Goal: Information Seeking & Learning: Compare options

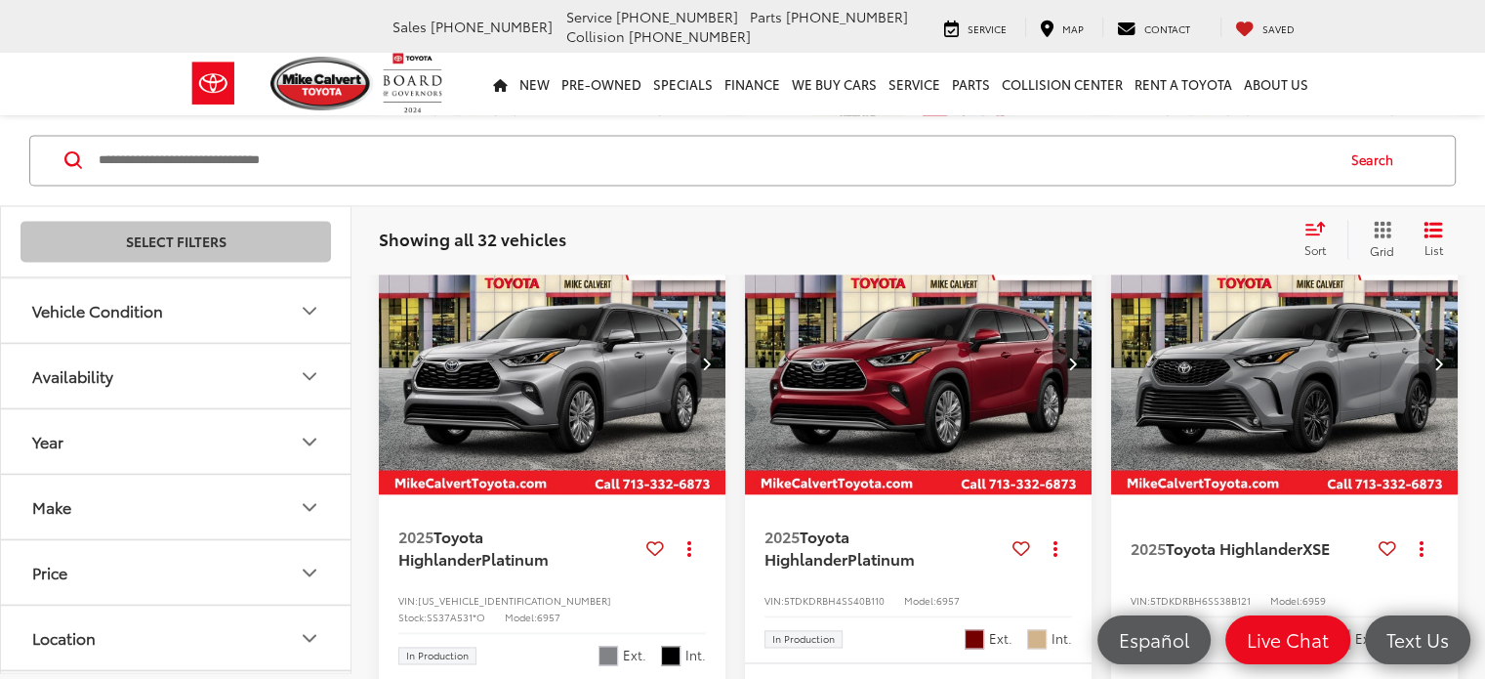
scroll to position [2699, 0]
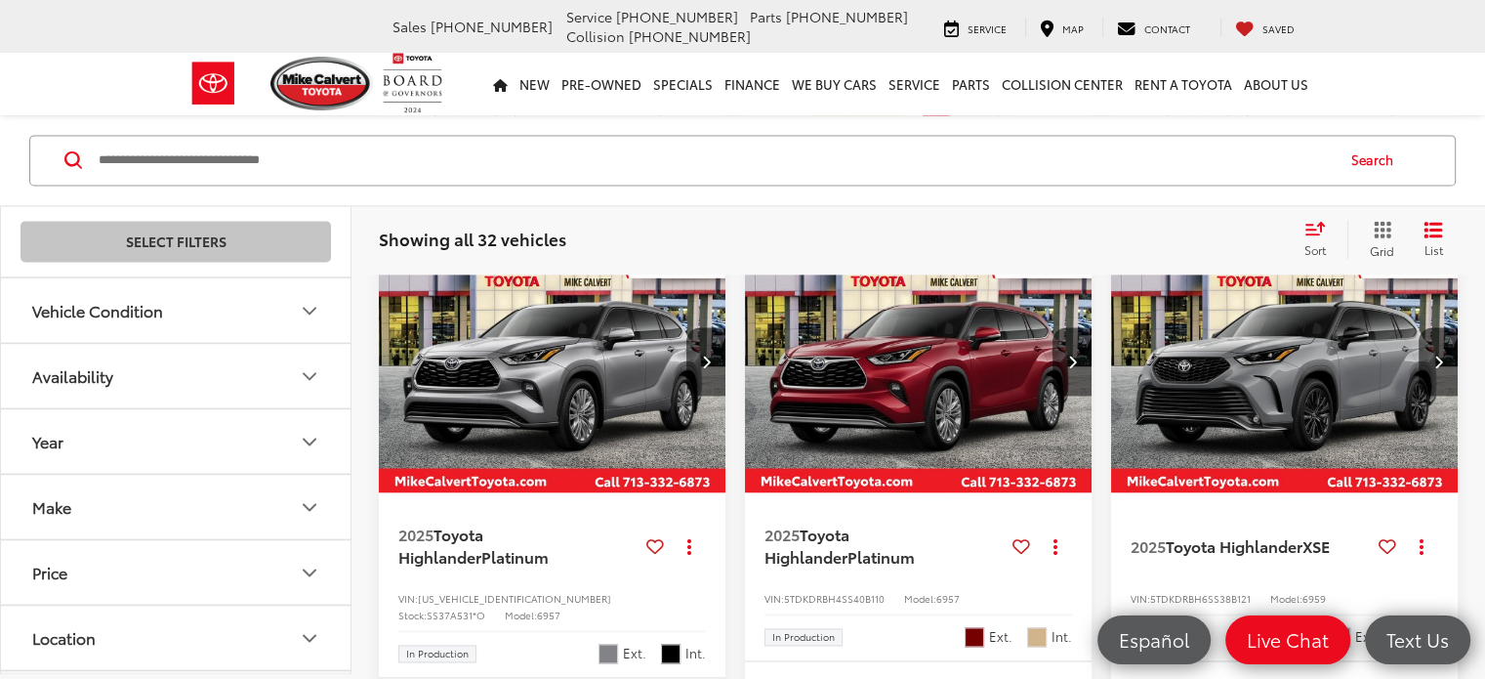
click at [732, 240] on button "Grid" at bounding box center [1378, 239] width 62 height 39
click at [732, 235] on icon "List View" at bounding box center [1433, 230] width 16 height 14
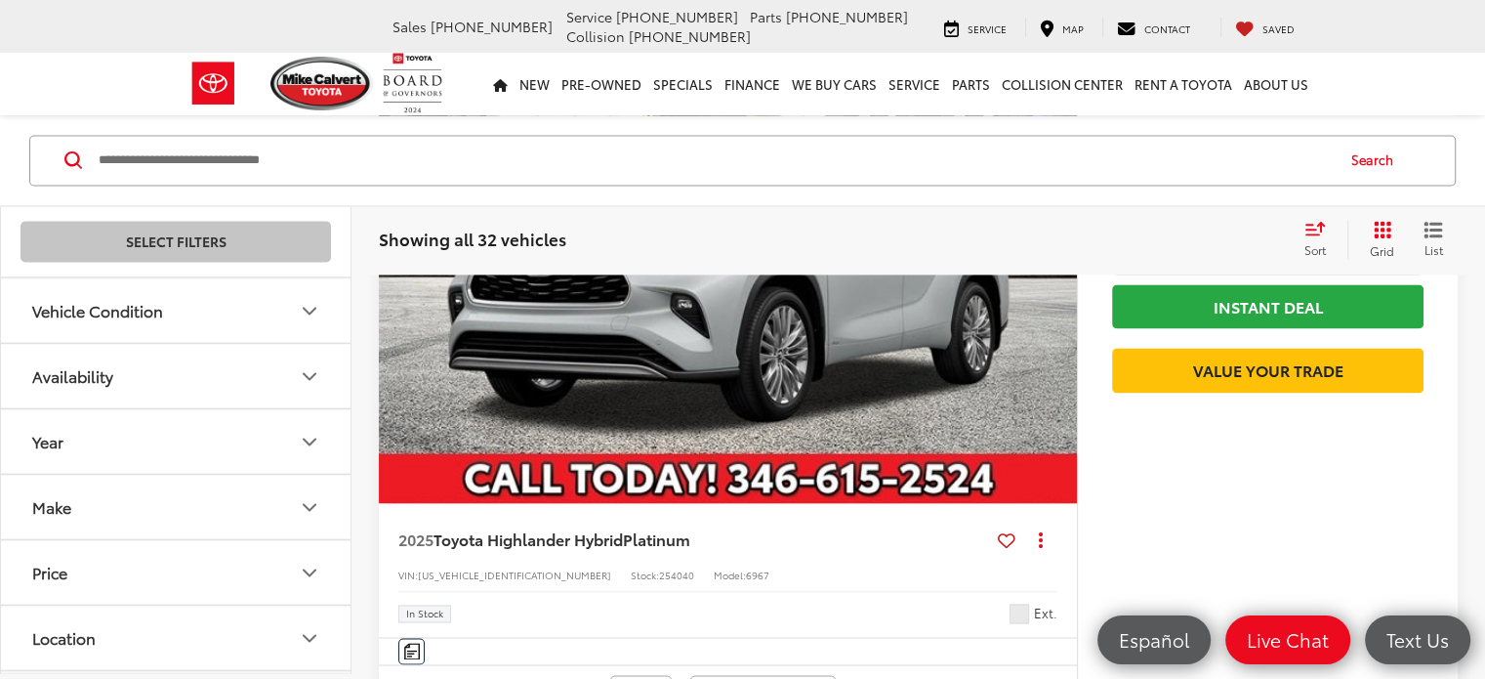
scroll to position [2918, 0]
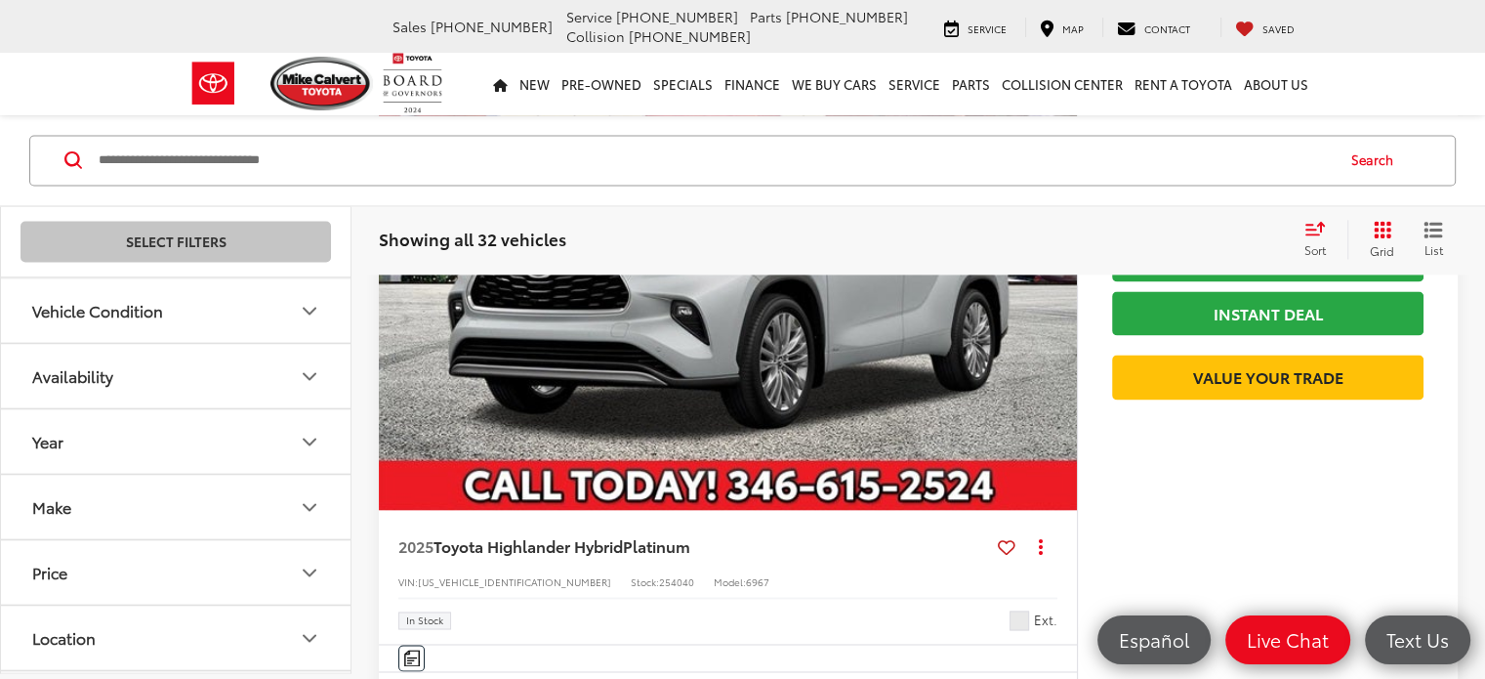
click at [732, 232] on icon "Grid View" at bounding box center [1383, 230] width 18 height 18
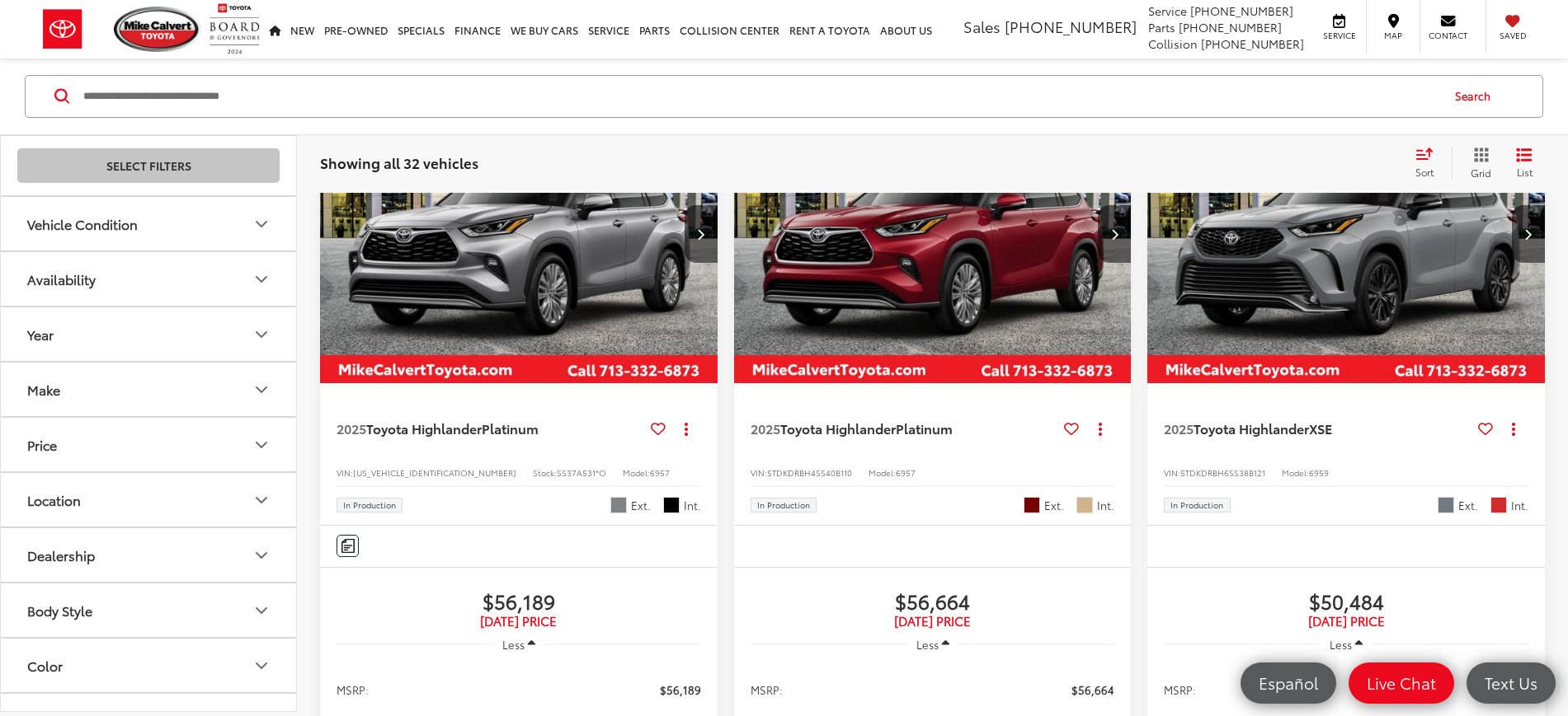
scroll to position [2528, 0]
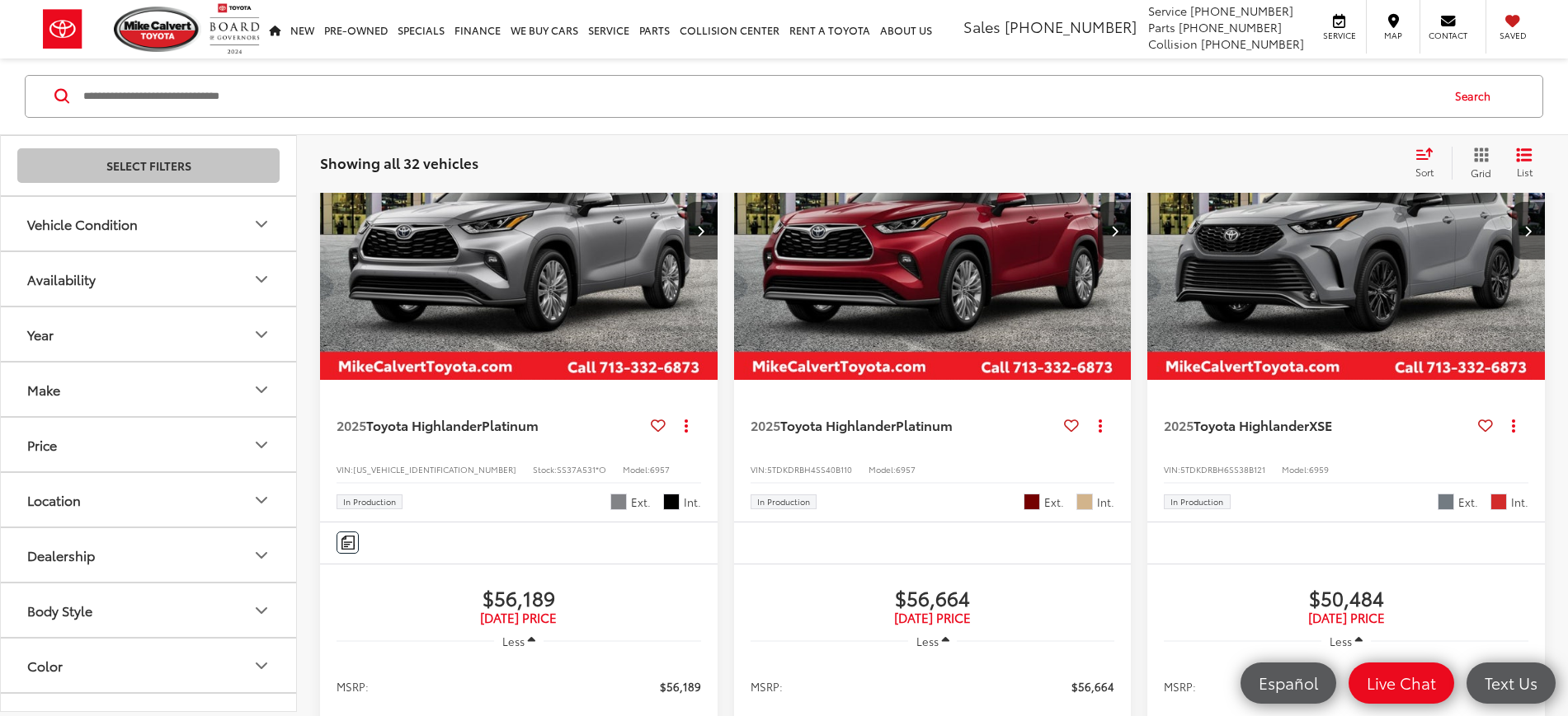
drag, startPoint x: 1142, startPoint y: 0, endPoint x: 1242, endPoint y: 383, distance: 395.8
click at [618, 383] on div "2025 Toyota Grand Highlander Limited Copy Link Share Print View Details VIN: [U…" at bounding box center [933, 108] width 1225 height 4453
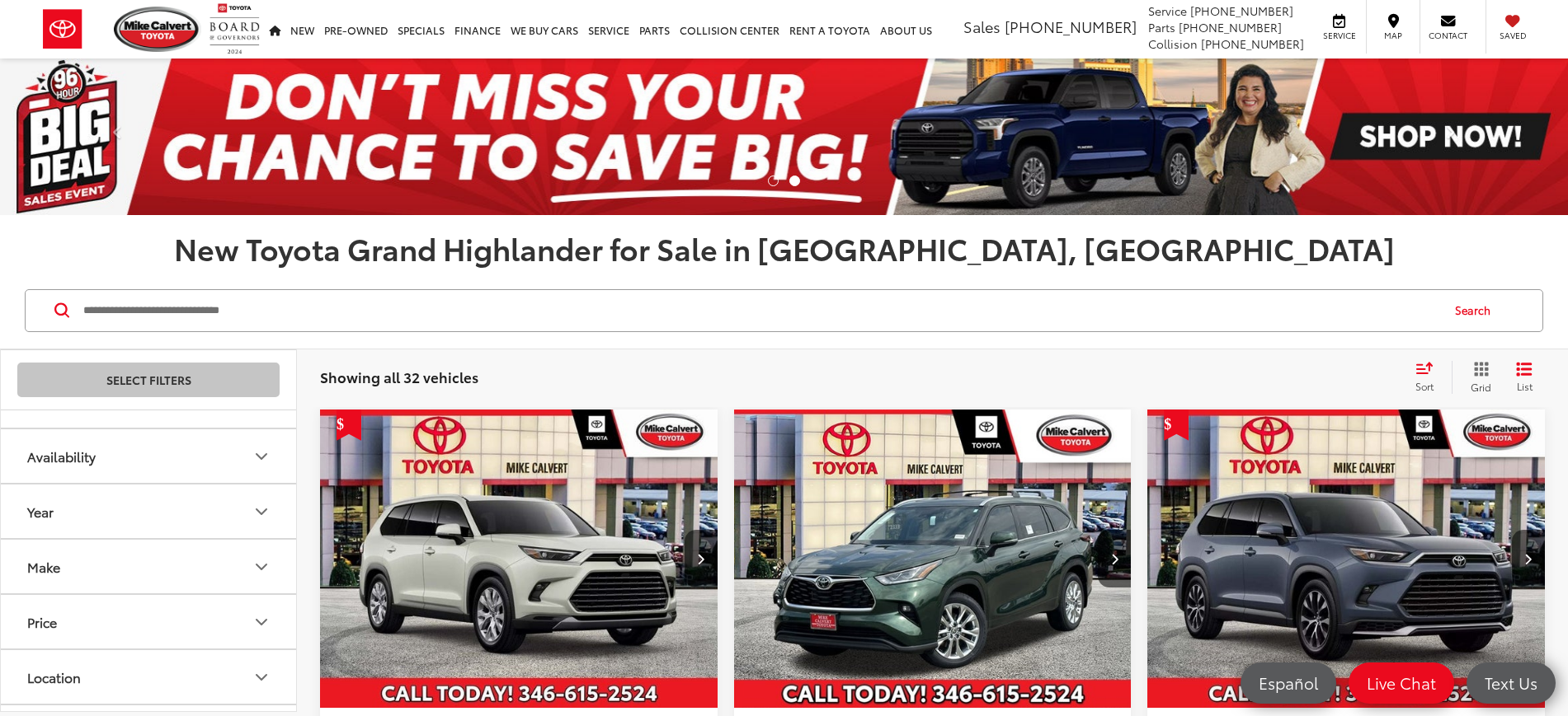
scroll to position [0, 0]
click at [268, 551] on icon "Year" at bounding box center [261, 549] width 19 height 19
click at [114, 572] on input "****" at bounding box center [81, 591] width 105 height 32
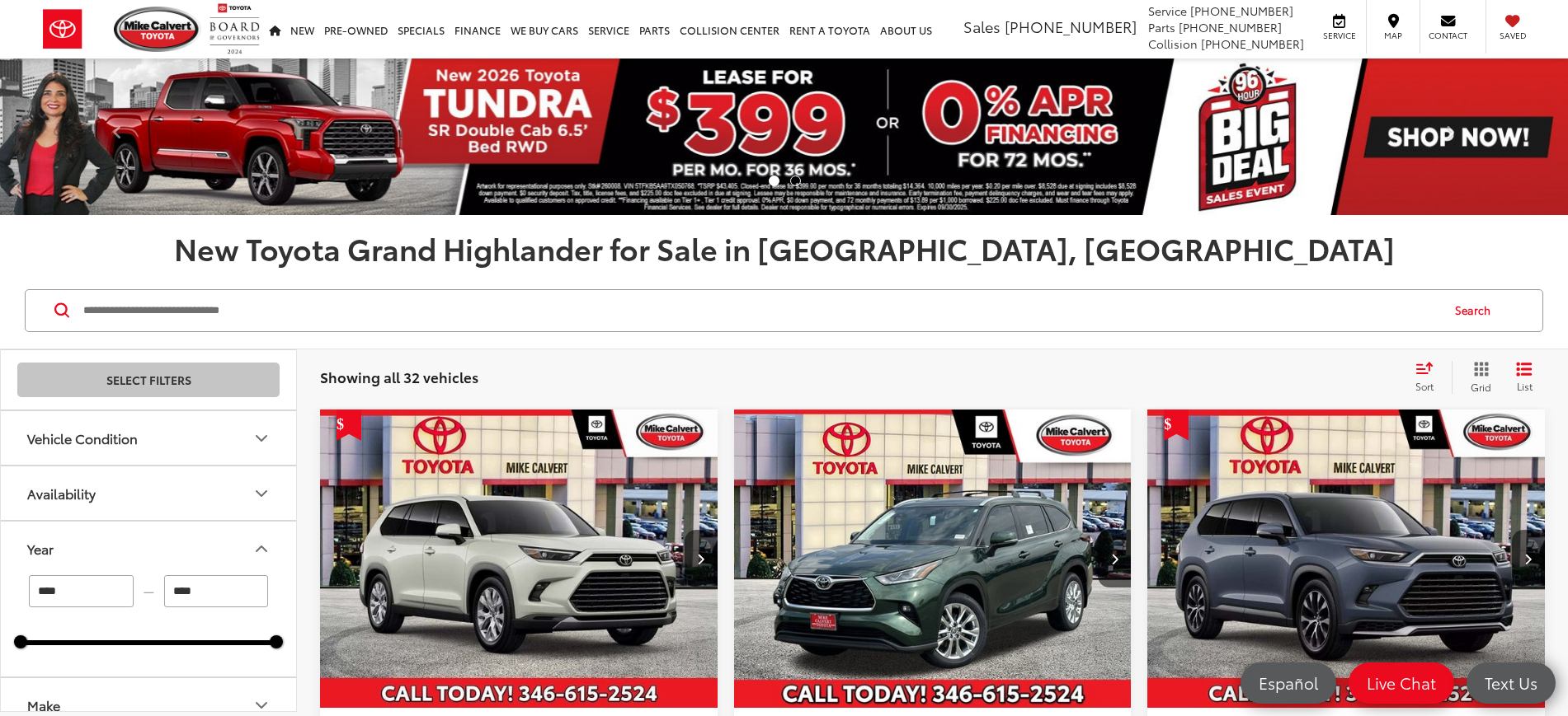
type input "****"
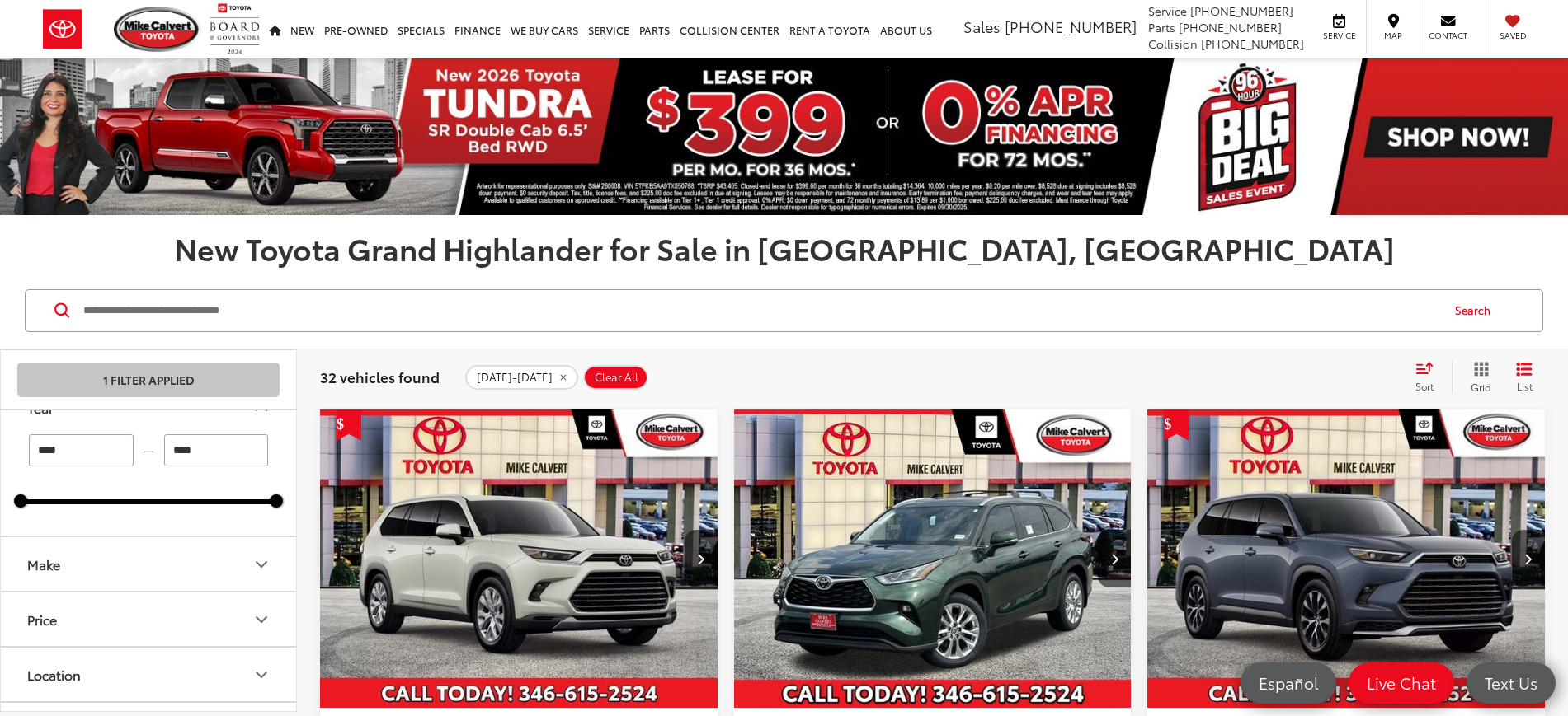
scroll to position [142, 0]
click at [238, 572] on button "Make" at bounding box center [149, 563] width 297 height 53
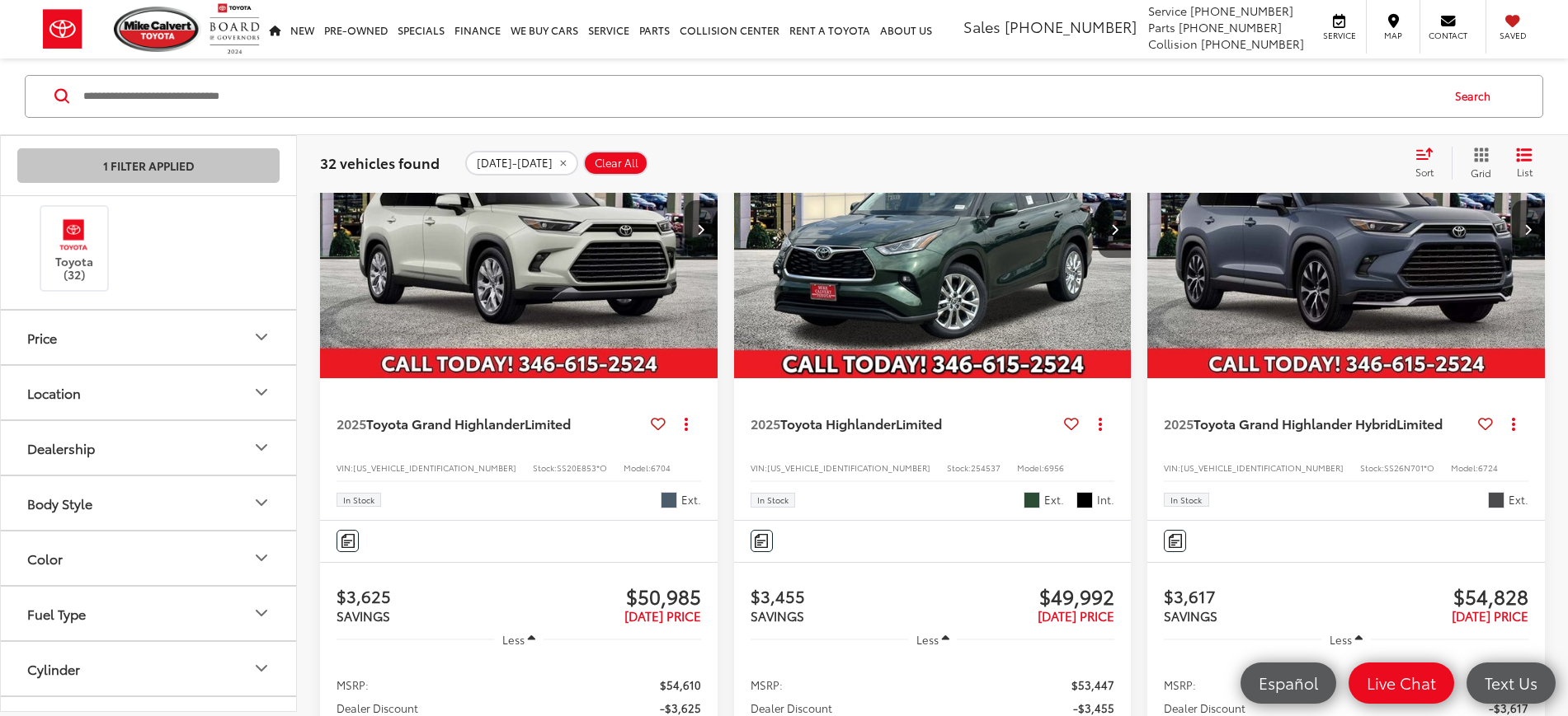
scroll to position [337, 0]
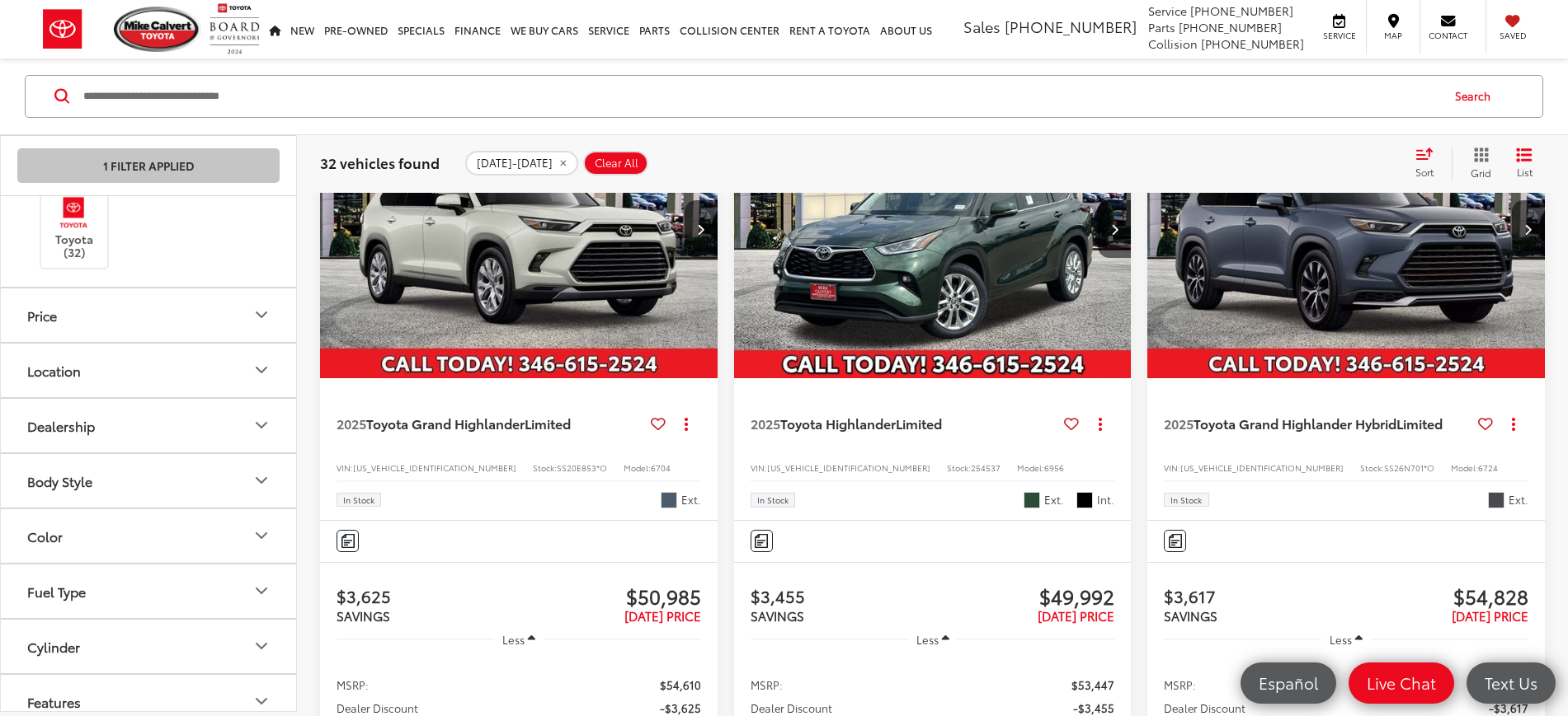
click at [263, 471] on icon "Body Style" at bounding box center [261, 480] width 19 height 19
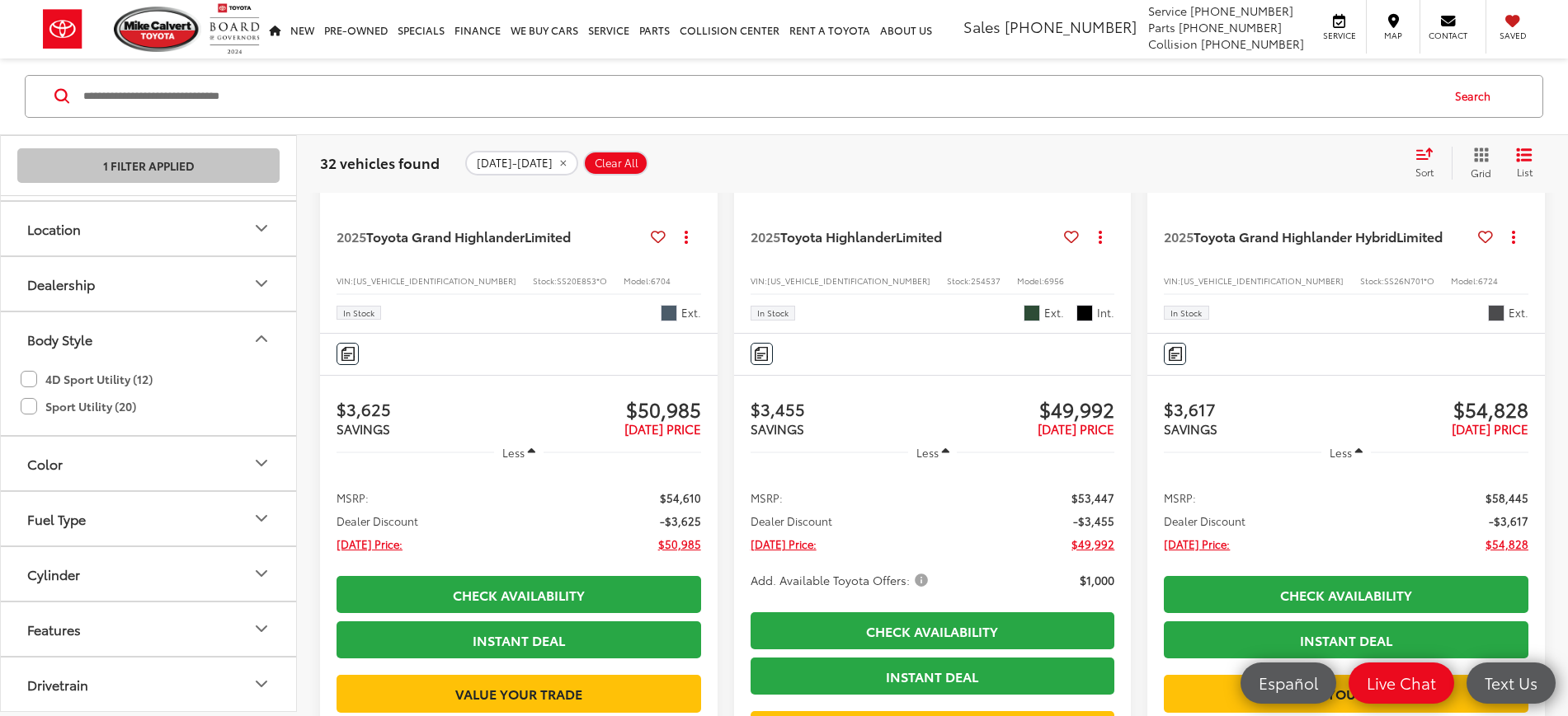
scroll to position [480, 0]
click at [102, 523] on button "Fuel Type" at bounding box center [149, 518] width 297 height 53
click at [54, 572] on label "Hybrid (7)" at bounding box center [148, 593] width 253 height 29
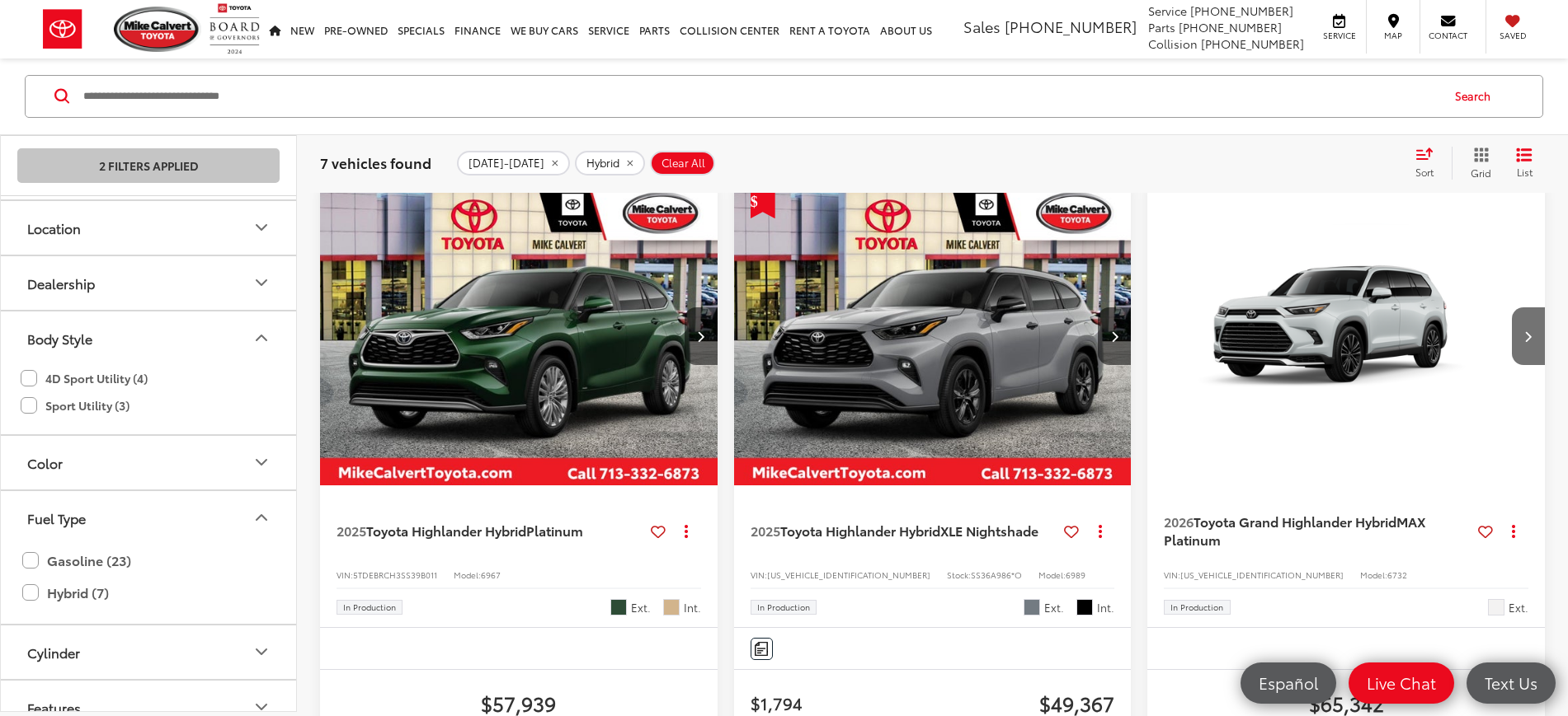
scroll to position [1202, 0]
